Goal: Task Accomplishment & Management: Manage account settings

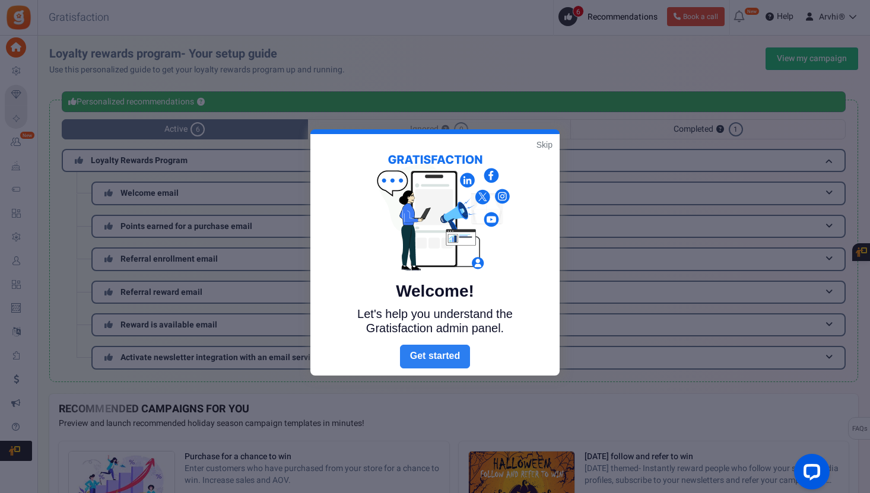
click at [441, 349] on link "Next" at bounding box center [435, 357] width 70 height 24
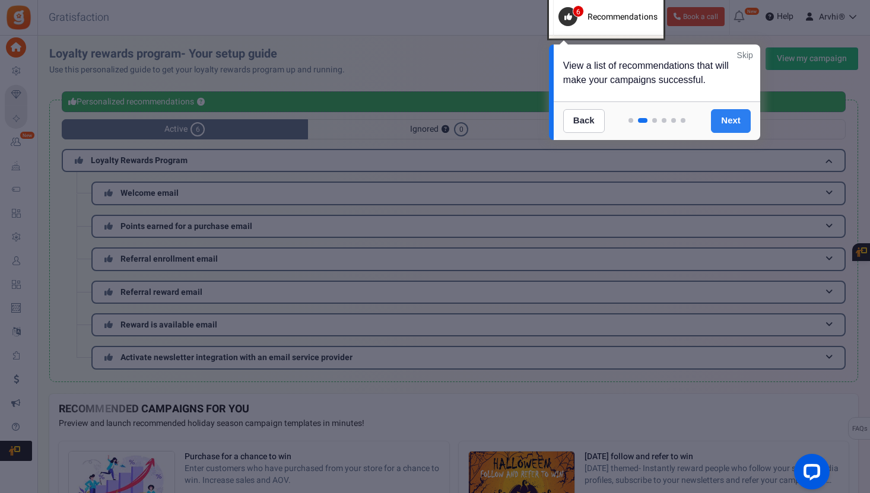
click at [736, 119] on link "Next" at bounding box center [731, 121] width 40 height 24
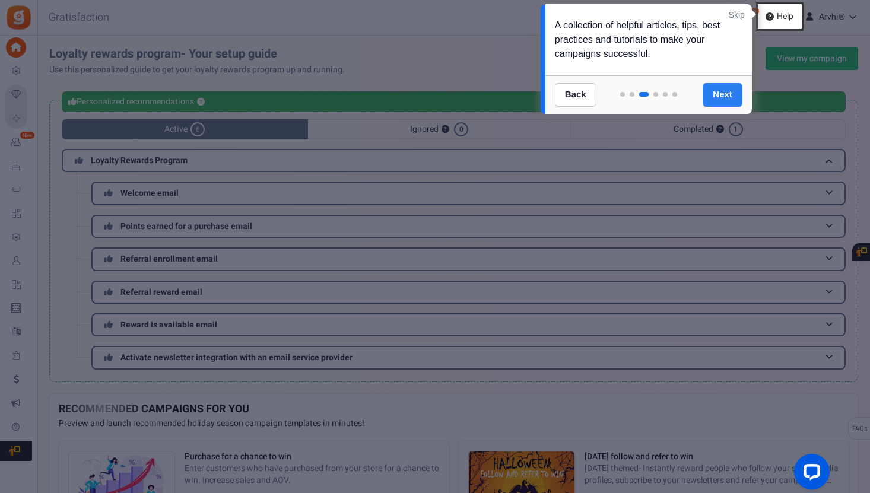
click at [739, 97] on link "Next" at bounding box center [723, 95] width 40 height 24
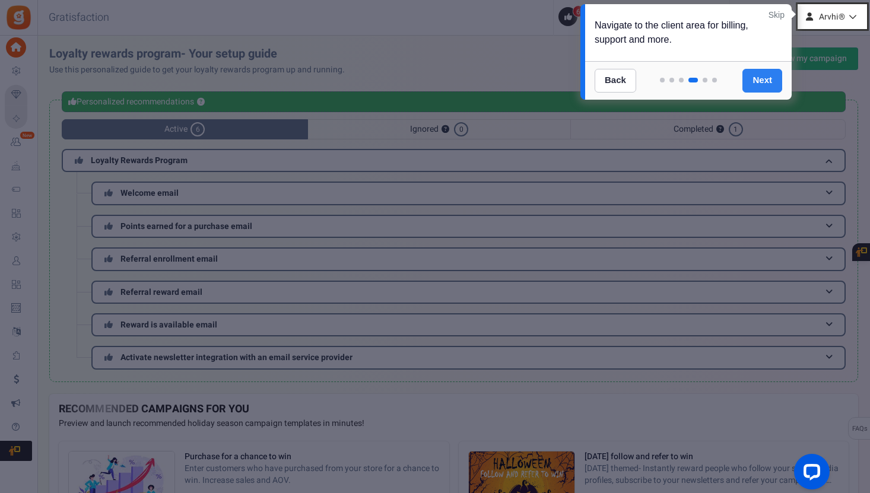
click at [763, 78] on link "Next" at bounding box center [762, 81] width 40 height 24
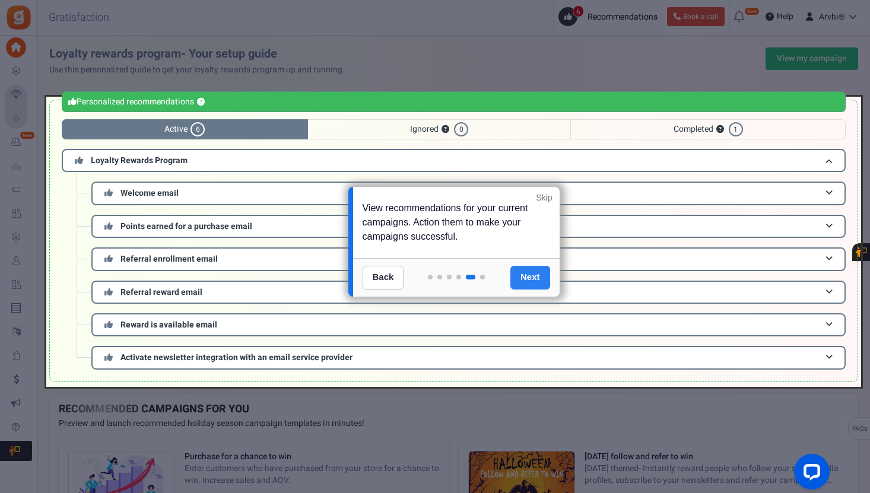
click at [526, 280] on link "Next" at bounding box center [530, 278] width 40 height 24
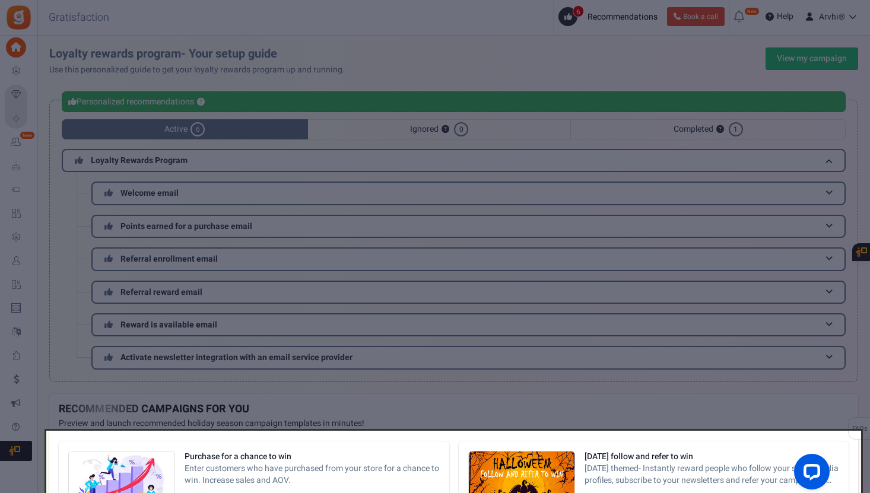
scroll to position [193, 0]
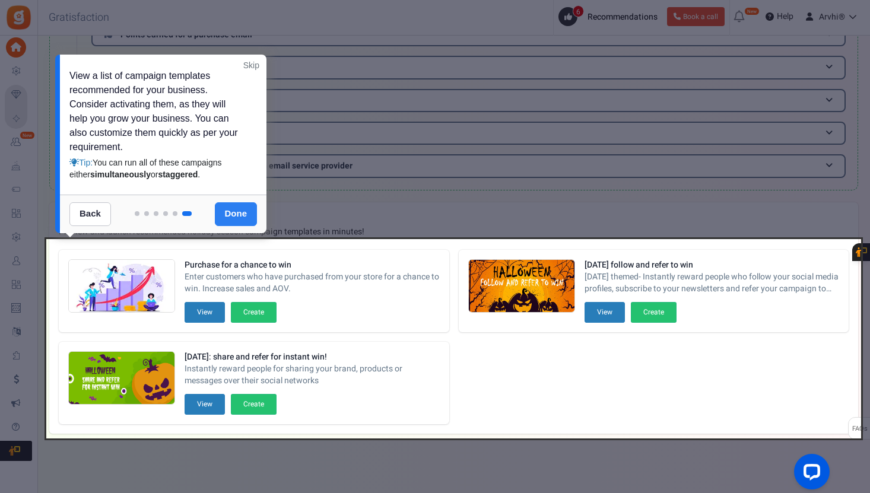
click at [231, 209] on link "Done" at bounding box center [236, 214] width 43 height 24
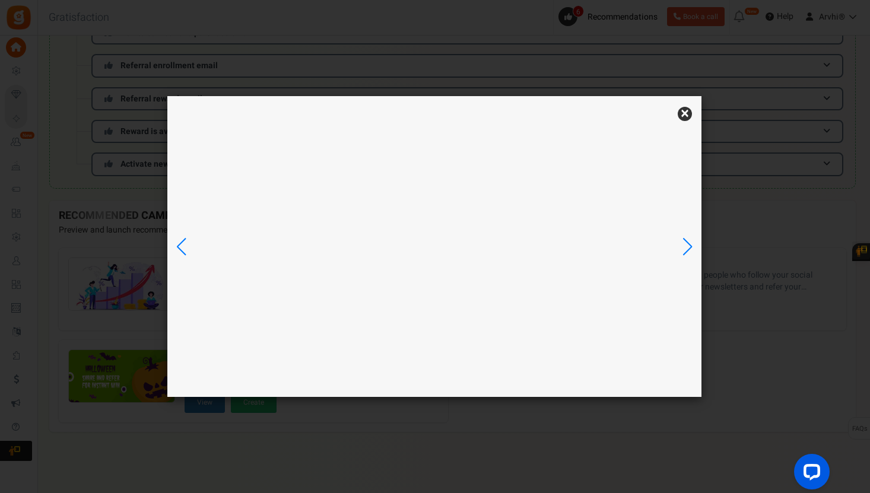
scroll to position [0, 0]
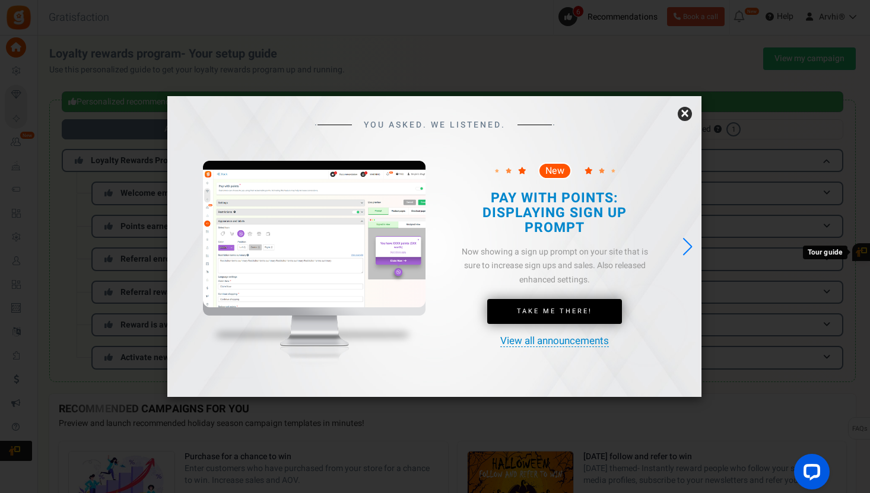
click at [684, 113] on link "×" at bounding box center [685, 114] width 14 height 14
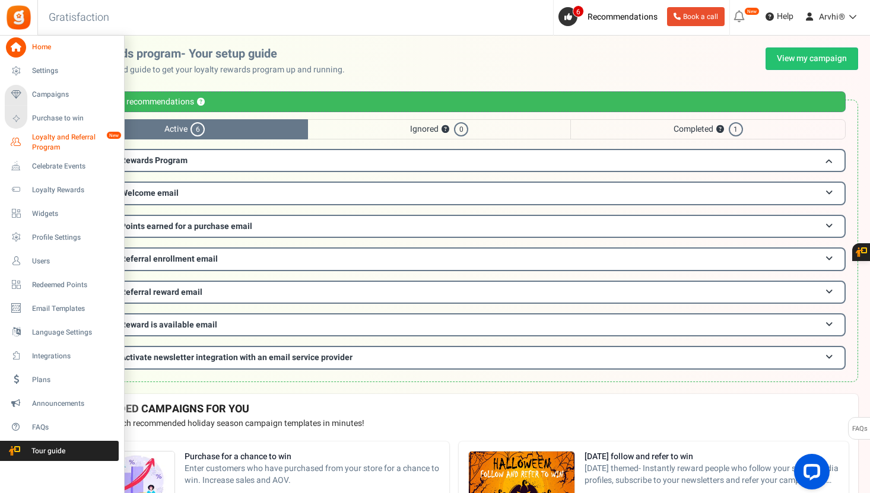
click at [43, 142] on span "Loyalty and Referral Program" at bounding box center [75, 142] width 87 height 20
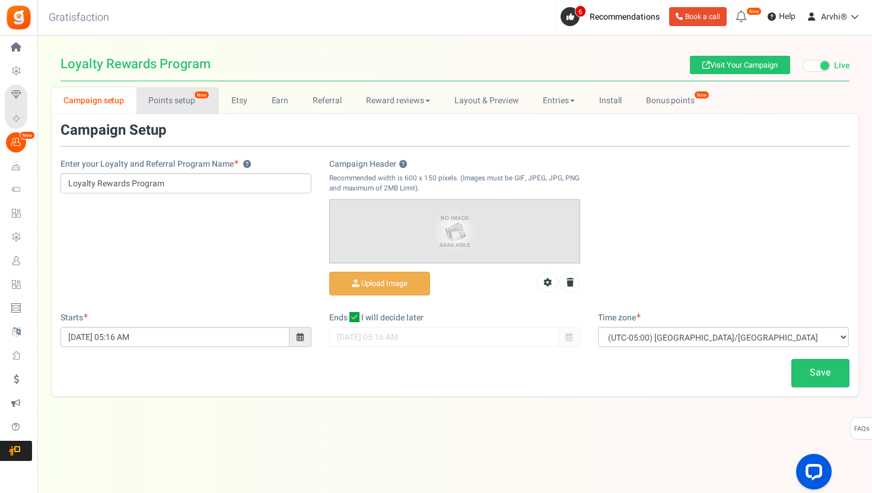
click at [174, 95] on link "Points setup New" at bounding box center [177, 100] width 82 height 27
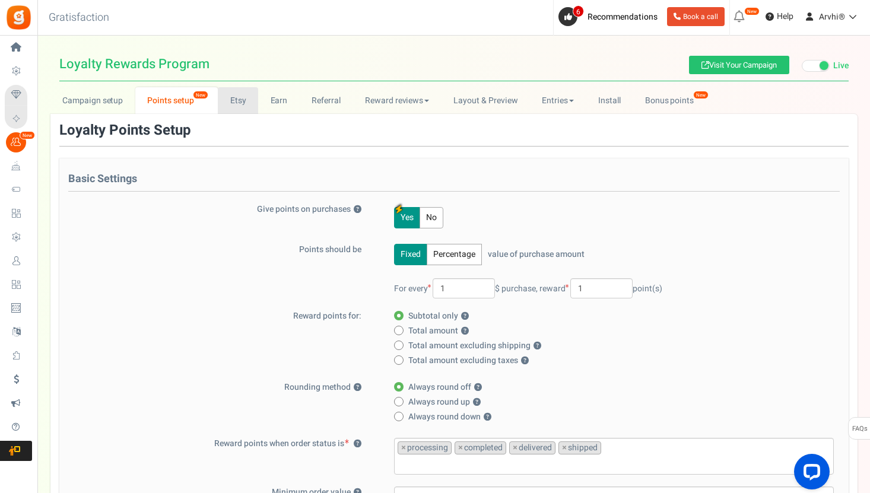
click at [234, 101] on link "Etsy" at bounding box center [238, 100] width 40 height 27
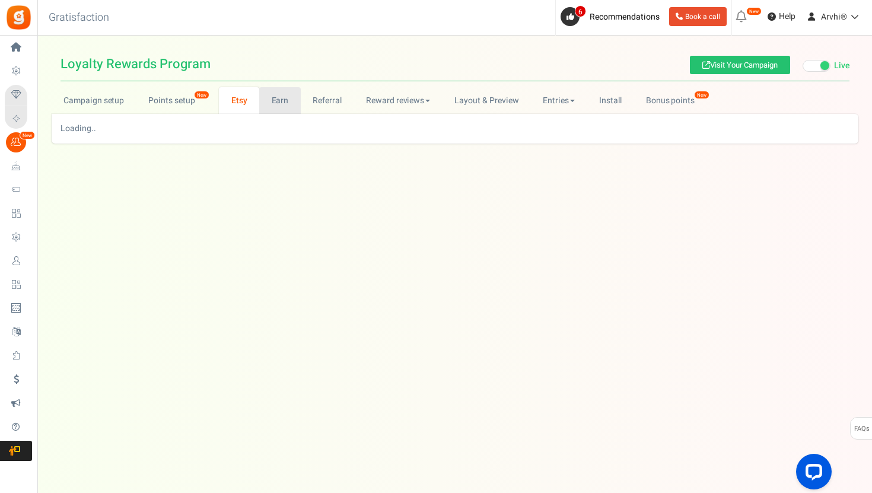
click at [284, 101] on link "Earn" at bounding box center [280, 100] width 42 height 27
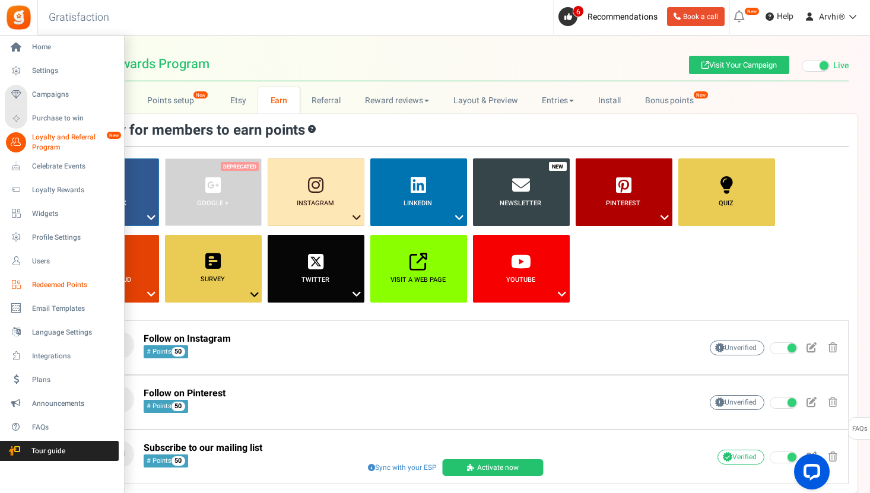
click at [40, 281] on span "Redeemed Points" at bounding box center [73, 285] width 83 height 10
